Goal: Communication & Community: Share content

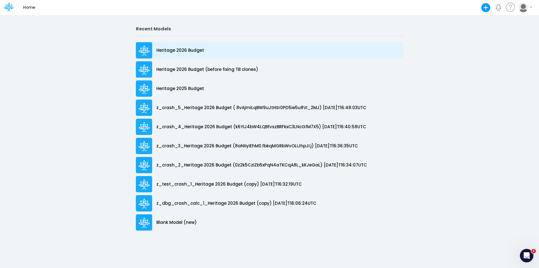
click at [189, 50] on p "Heritage 2026 Budget" at bounding box center [180, 50] width 48 height 6
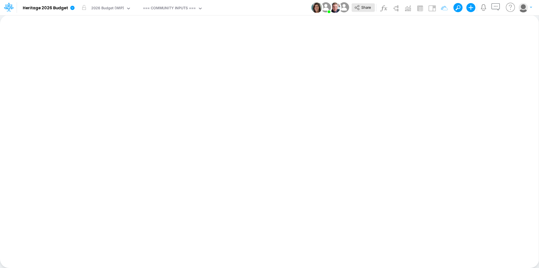
click at [368, 8] on span "Share" at bounding box center [367, 7] width 10 height 4
click at [358, 4] on icon at bounding box center [357, 7] width 6 height 6
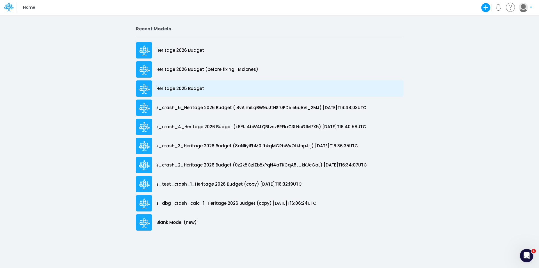
click at [182, 90] on p "Heritage 2025 Budget" at bounding box center [180, 88] width 48 height 6
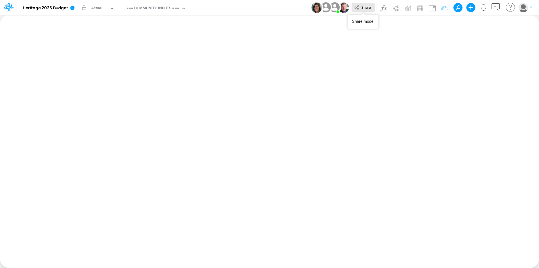
click at [365, 9] on span "Share" at bounding box center [367, 7] width 10 height 4
click at [366, 7] on span "Share" at bounding box center [367, 7] width 10 height 4
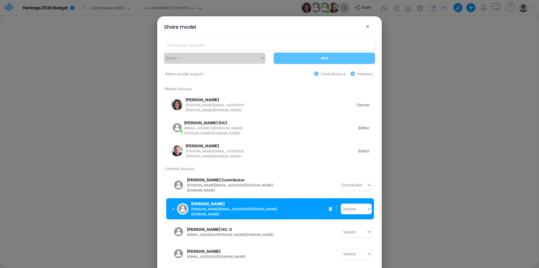
click at [171, 201] on button "[PERSON_NAME] [PERSON_NAME][EMAIL_ADDRESS][PERSON_NAME][DOMAIN_NAME]" at bounding box center [210, 208] width 89 height 17
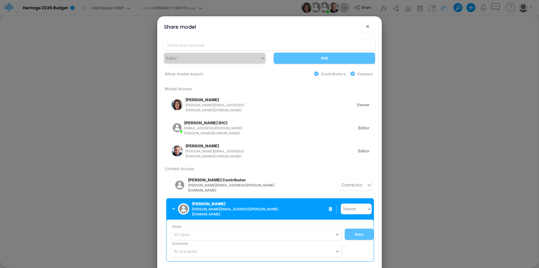
click at [170, 202] on button "[PERSON_NAME] [PERSON_NAME][EMAIL_ADDRESS][PERSON_NAME][DOMAIN_NAME]" at bounding box center [210, 208] width 89 height 17
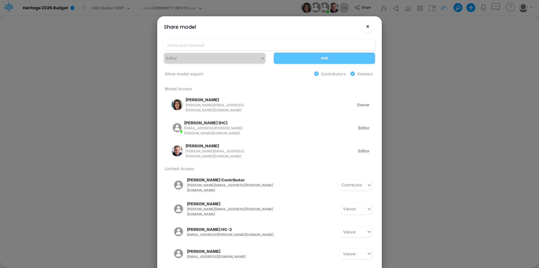
drag, startPoint x: 367, startPoint y: 25, endPoint x: 410, endPoint y: 22, distance: 43.1
click at [410, 22] on div "Share model ! × Editor Add Allow model export: Contributors Viewers Model Acces…" at bounding box center [269, 134] width 539 height 268
click at [371, 28] on button "×" at bounding box center [367, 26] width 13 height 13
